Goal: Find specific page/section: Find specific page/section

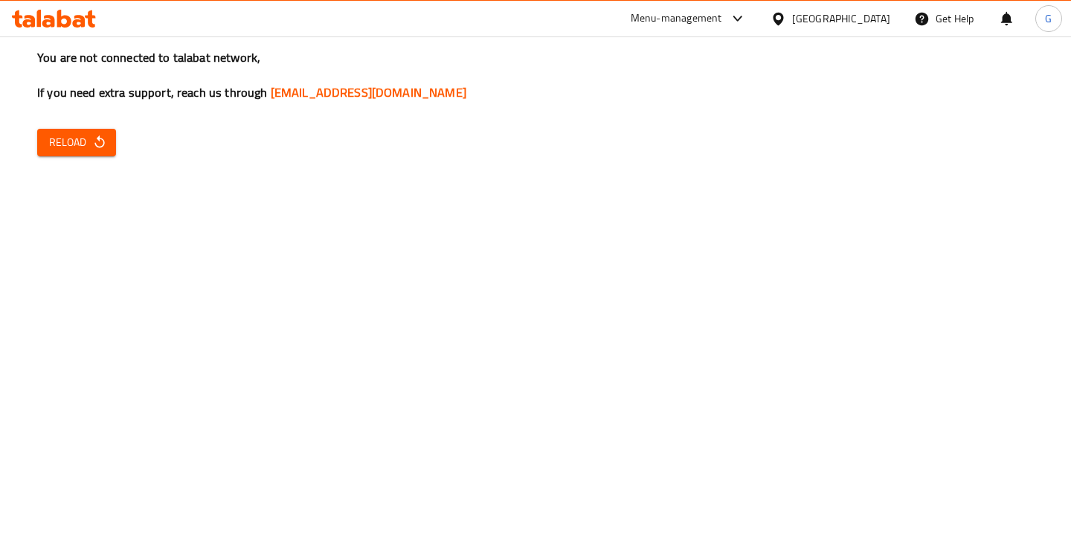
click at [22, 124] on div "You are not connected to talabat network, If you need extra support, reach us t…" at bounding box center [535, 279] width 1071 height 559
click at [67, 155] on button "Reload" at bounding box center [76, 143] width 79 height 28
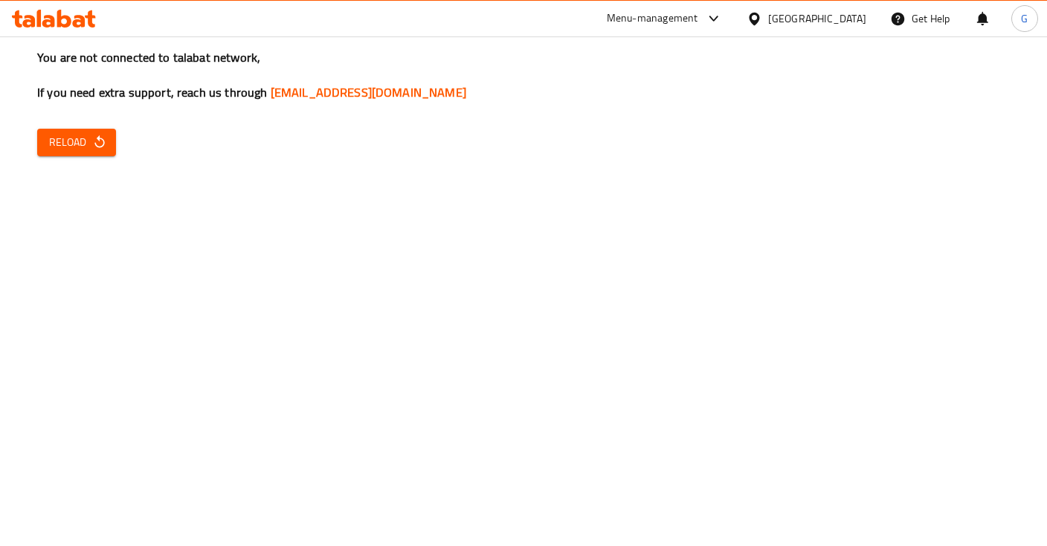
click at [60, 141] on span "Reload" at bounding box center [76, 142] width 55 height 19
click at [114, 148] on button "Reload" at bounding box center [76, 143] width 79 height 28
click at [115, 153] on button "Reload" at bounding box center [76, 143] width 79 height 28
click at [115, 151] on button "Reload" at bounding box center [76, 143] width 79 height 28
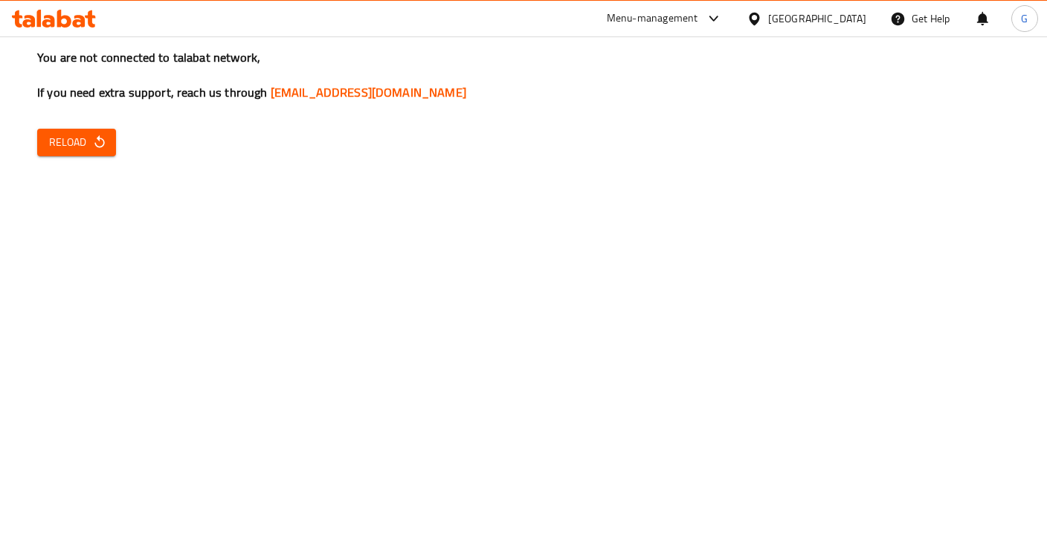
click at [107, 136] on button "Reload" at bounding box center [76, 143] width 79 height 28
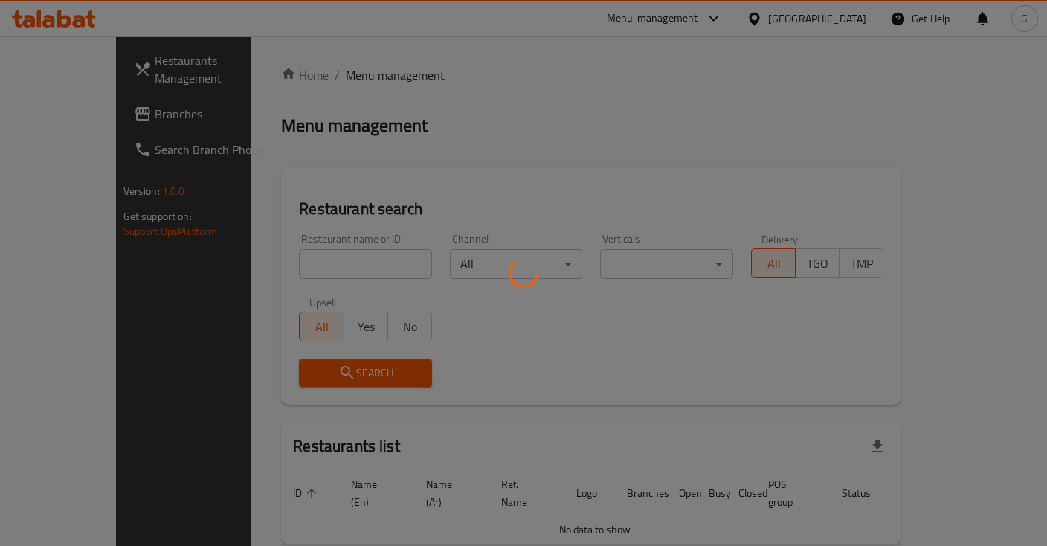
click at [265, 253] on div at bounding box center [523, 273] width 1047 height 546
click at [264, 257] on div at bounding box center [523, 273] width 1047 height 546
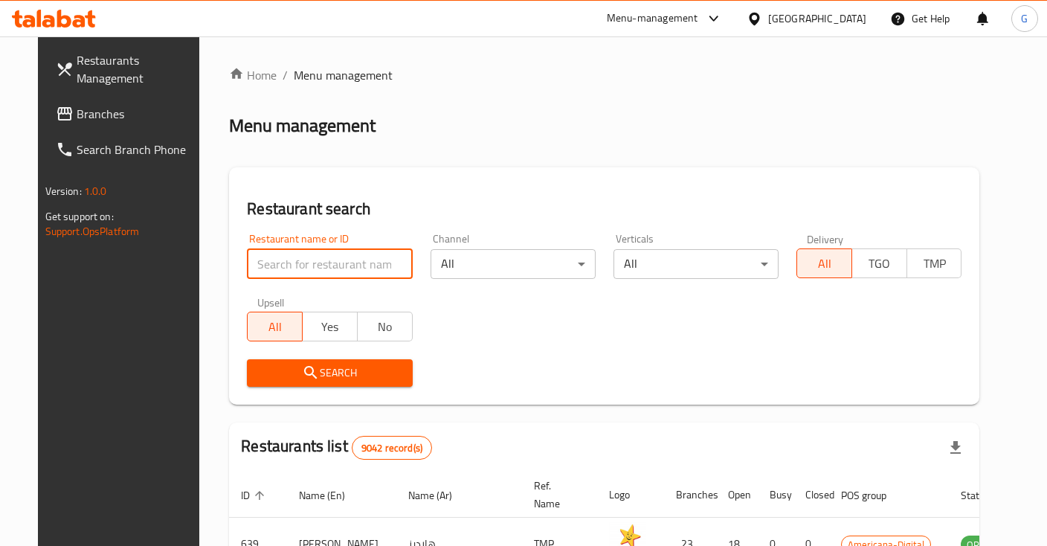
click at [280, 268] on input "search" at bounding box center [329, 264] width 165 height 30
paste input "restaurant shr Altwabl Altrkyh"
click button "Search" at bounding box center [329, 373] width 165 height 28
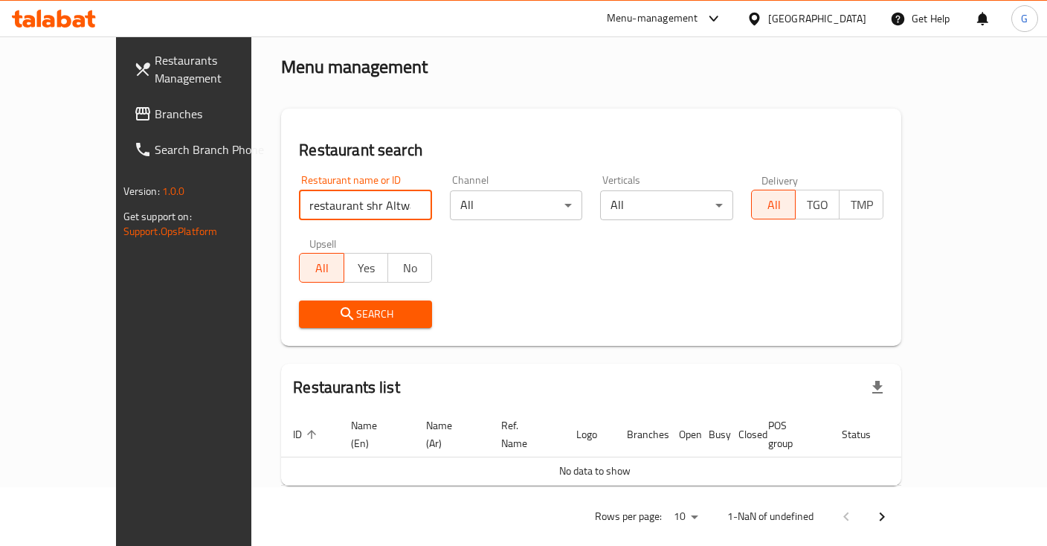
scroll to position [61, 0]
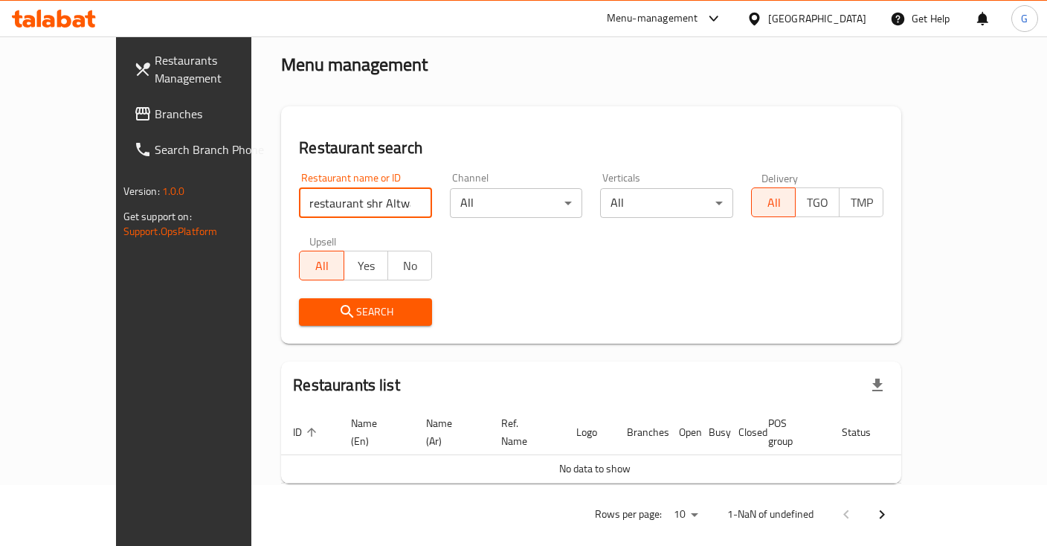
click at [382, 199] on input "restaurant shr Altwabl Altrkyh" at bounding box center [365, 203] width 133 height 30
type input "restaurant shr"
click button "Search" at bounding box center [365, 312] width 133 height 28
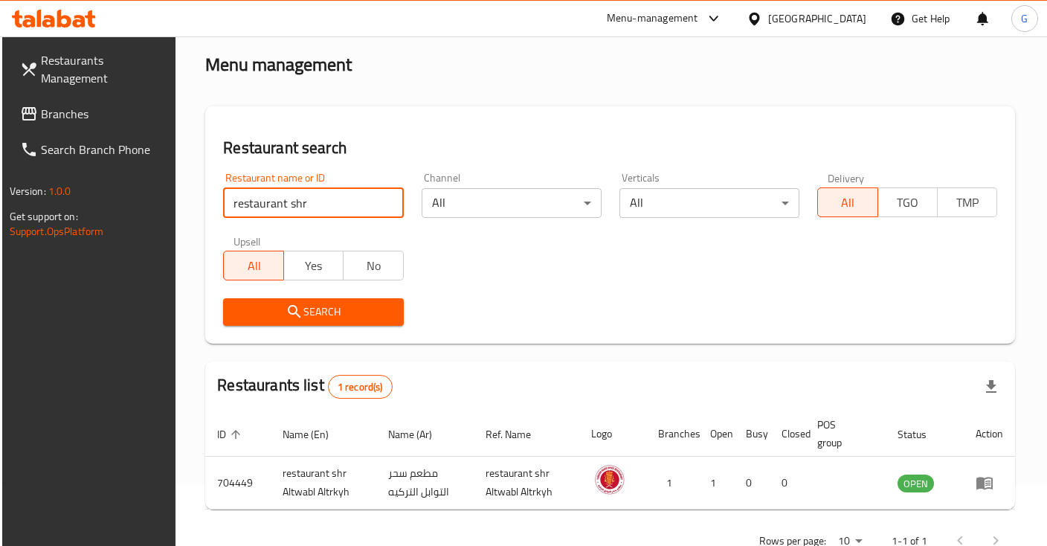
click at [115, 63] on span "Restaurants Management" at bounding box center [103, 69] width 124 height 36
